Goal: Register for event/course

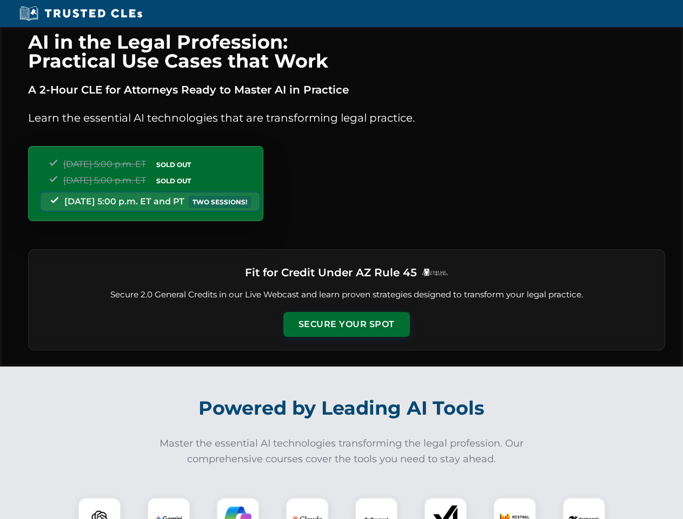
click at [346, 324] on button "Secure Your Spot" at bounding box center [346, 324] width 127 height 25
click at [99, 508] on img at bounding box center [99, 518] width 31 height 31
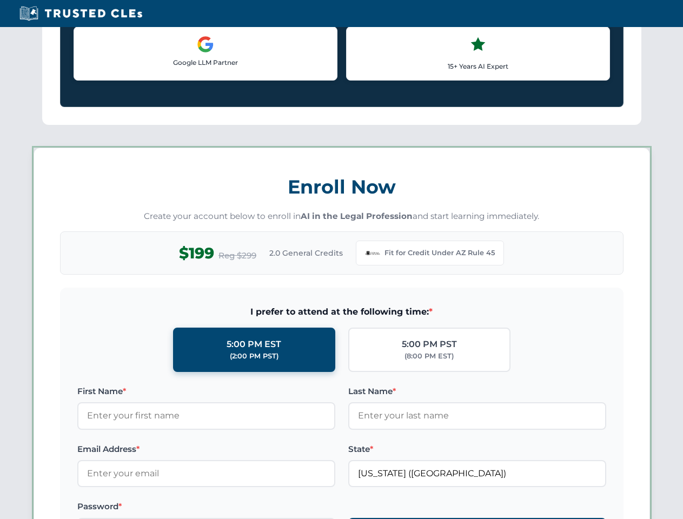
click at [238, 508] on label "Password *" at bounding box center [206, 506] width 258 height 13
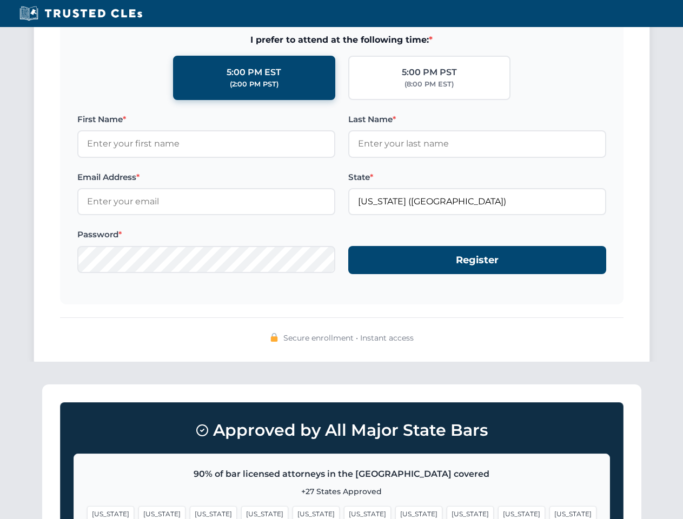
click at [498, 508] on span "[US_STATE]" at bounding box center [521, 514] width 47 height 16
